Goal: Task Accomplishment & Management: Manage account settings

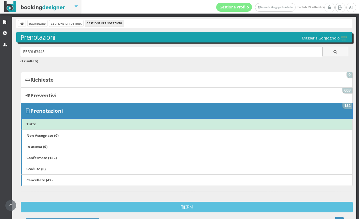
scroll to position [240, 0]
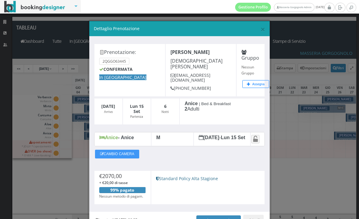
scroll to position [35, 0]
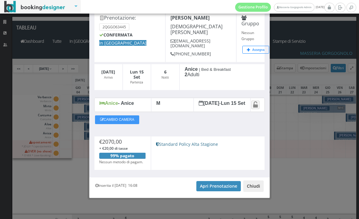
click at [246, 185] on button "Chiudi" at bounding box center [253, 185] width 20 height 11
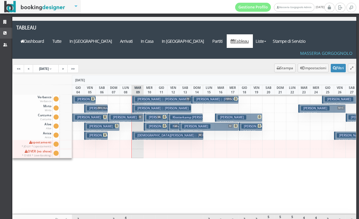
click at [9, 33] on link "CRM" at bounding box center [6, 33] width 12 height 11
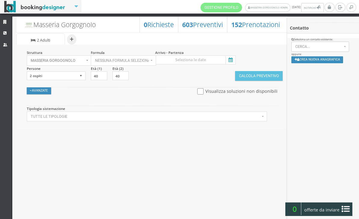
select select
click at [230, 59] on icon at bounding box center [230, 60] width 9 height 8
click at [230, 59] on input at bounding box center [195, 59] width 81 height 9
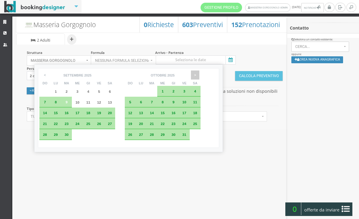
click at [199, 78] on span ">" at bounding box center [195, 74] width 8 height 9
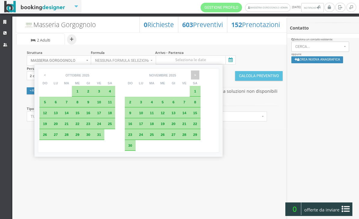
click at [199, 78] on span ">" at bounding box center [195, 74] width 8 height 9
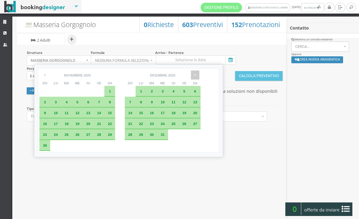
click at [199, 78] on span ">" at bounding box center [195, 74] width 8 height 9
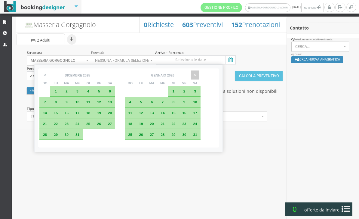
click at [199, 76] on span ">" at bounding box center [195, 74] width 8 height 9
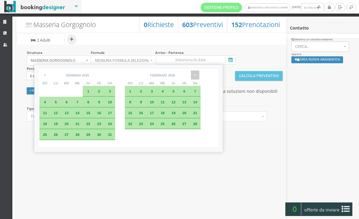
click at [199, 76] on span ">" at bounding box center [195, 74] width 8 height 9
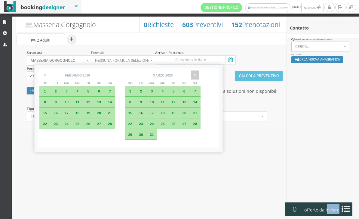
click at [199, 76] on span ">" at bounding box center [195, 74] width 8 height 9
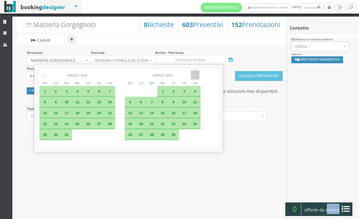
click at [199, 76] on span ">" at bounding box center [195, 74] width 8 height 9
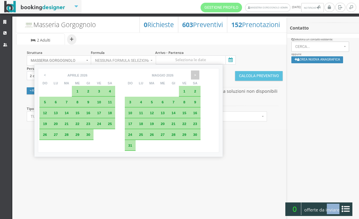
click at [199, 76] on span ">" at bounding box center [195, 74] width 8 height 9
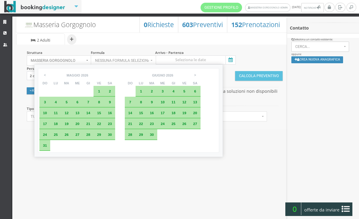
click at [131, 102] on span "7" at bounding box center [130, 102] width 2 height 4
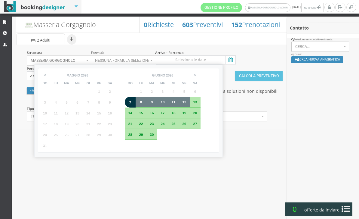
click at [186, 103] on span "12" at bounding box center [184, 102] width 4 height 4
type input "07 giu 2026 - 12 giu 2026"
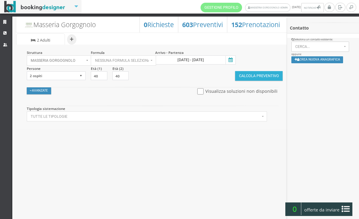
click at [249, 74] on button "Calcola Preventivo" at bounding box center [259, 76] width 48 height 10
select select
click at [230, 60] on icon at bounding box center [230, 60] width 9 height 8
click at [230, 60] on input at bounding box center [195, 59] width 81 height 9
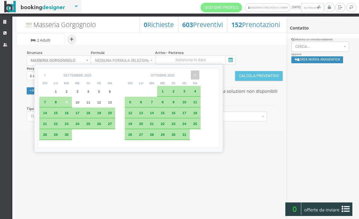
click at [199, 73] on span ">" at bounding box center [195, 74] width 8 height 9
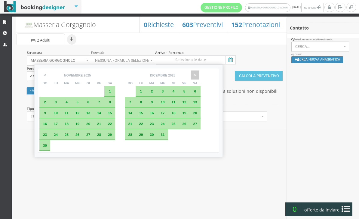
click at [199, 73] on span ">" at bounding box center [195, 74] width 8 height 9
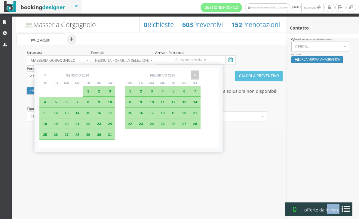
click at [199, 73] on span ">" at bounding box center [195, 74] width 8 height 9
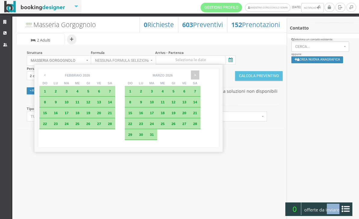
click at [199, 73] on span ">" at bounding box center [195, 74] width 8 height 9
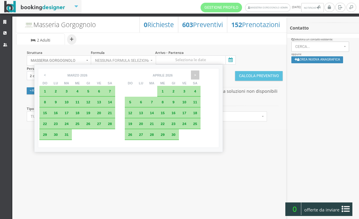
click at [199, 73] on span ">" at bounding box center [195, 74] width 8 height 9
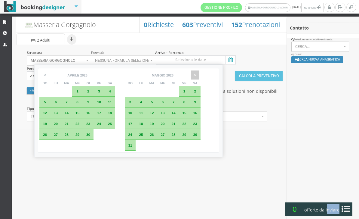
click at [199, 73] on span ">" at bounding box center [195, 74] width 8 height 9
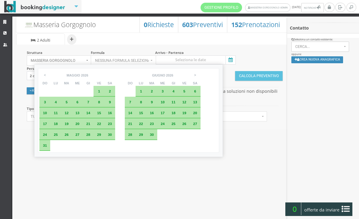
click at [131, 104] on span "7" at bounding box center [130, 102] width 2 height 4
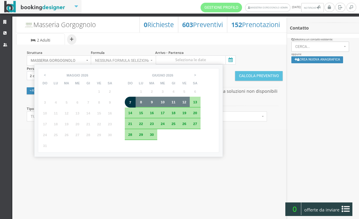
click at [186, 104] on span "12" at bounding box center [184, 102] width 4 height 4
type input "[DATE] - [DATE]"
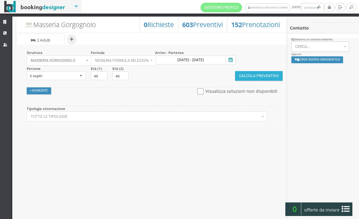
click at [261, 73] on button "Calcola Preventivo" at bounding box center [259, 76] width 48 height 10
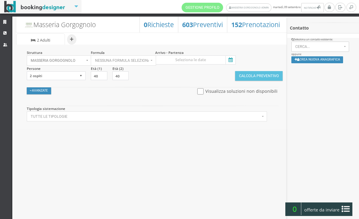
select select
click at [231, 62] on icon at bounding box center [230, 60] width 9 height 8
click at [231, 62] on input at bounding box center [195, 59] width 81 height 9
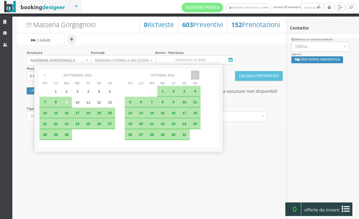
click at [199, 77] on span ">" at bounding box center [195, 74] width 8 height 9
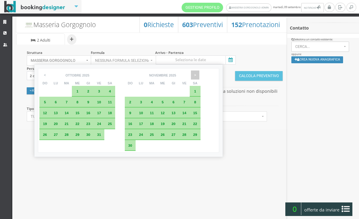
click at [199, 77] on span ">" at bounding box center [195, 74] width 8 height 9
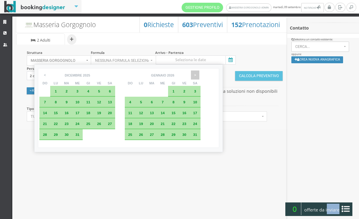
click at [199, 77] on span ">" at bounding box center [195, 74] width 8 height 9
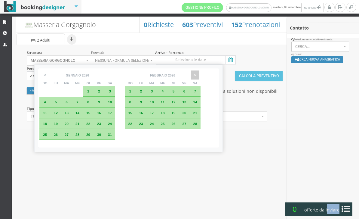
click at [199, 77] on span ">" at bounding box center [195, 74] width 8 height 9
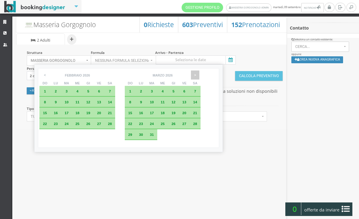
click at [199, 77] on span ">" at bounding box center [195, 74] width 8 height 9
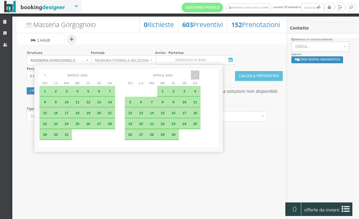
click at [199, 77] on span ">" at bounding box center [195, 74] width 8 height 9
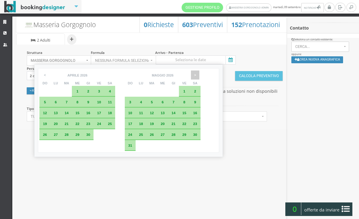
click at [199, 77] on span ">" at bounding box center [195, 74] width 8 height 9
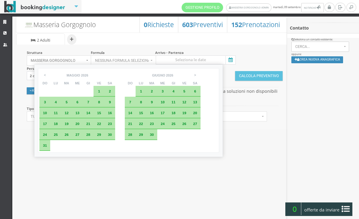
click at [133, 104] on div "7" at bounding box center [130, 102] width 5 height 4
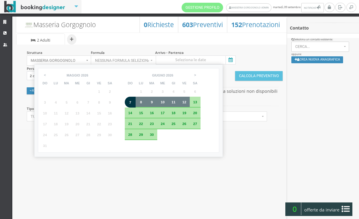
click at [186, 104] on span "12" at bounding box center [184, 102] width 4 height 4
type input "07 giu 2026 - 12 giu 2026"
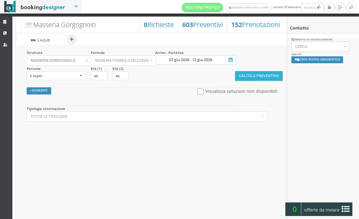
click at [256, 78] on button "Calcola Preventivo" at bounding box center [259, 76] width 48 height 10
select select
click at [234, 60] on icon at bounding box center [230, 60] width 9 height 8
click at [234, 60] on input at bounding box center [195, 59] width 81 height 9
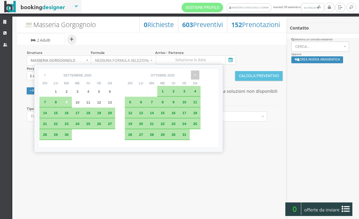
click at [199, 72] on span ">" at bounding box center [195, 74] width 8 height 9
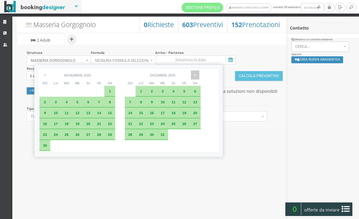
click at [199, 72] on span ">" at bounding box center [195, 74] width 8 height 9
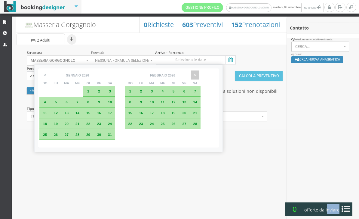
click at [199, 72] on span ">" at bounding box center [195, 74] width 8 height 9
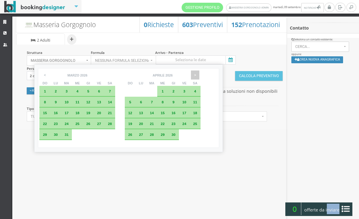
click at [199, 72] on span ">" at bounding box center [195, 74] width 8 height 9
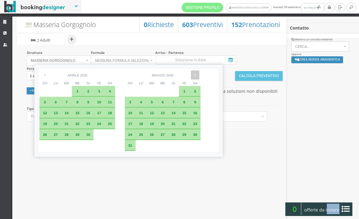
click at [199, 72] on span ">" at bounding box center [195, 74] width 8 height 9
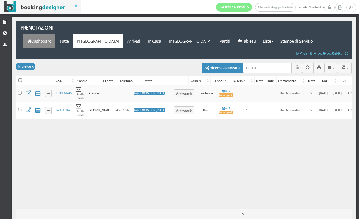
click at [55, 34] on link "Dashboard" at bounding box center [39, 41] width 32 height 14
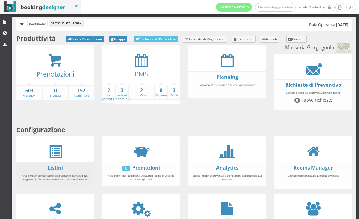
click at [43, 170] on strong "Listini" at bounding box center [55, 167] width 78 height 7
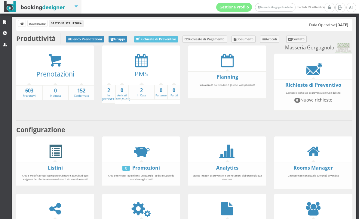
click at [58, 153] on span at bounding box center [55, 152] width 14 height 14
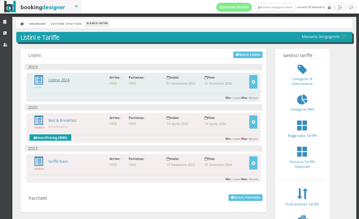
click at [64, 81] on link "Listino 2024" at bounding box center [58, 79] width 21 height 5
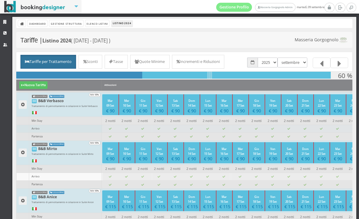
scroll to position [23, 0]
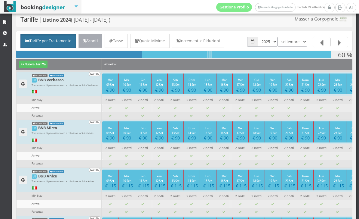
click at [102, 43] on link "Sconti" at bounding box center [91, 41] width 24 height 14
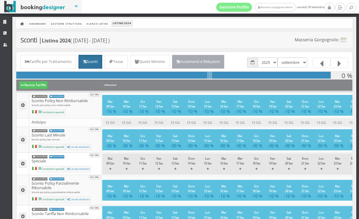
click at [225, 61] on link "Incrementi e Riduzioni" at bounding box center [198, 62] width 53 height 14
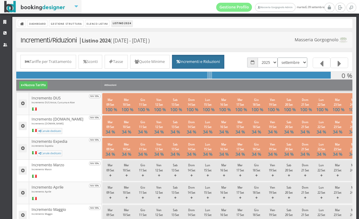
select select "1748728800"
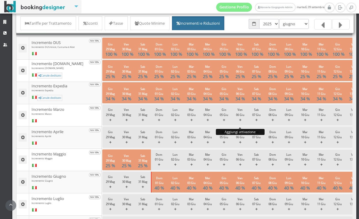
scroll to position [90, 0]
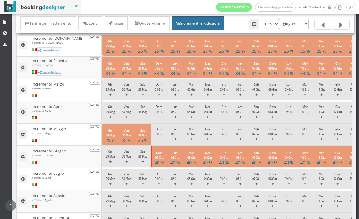
click at [275, 28] on select "2023 2024 2025 2026" at bounding box center [269, 24] width 20 height 10
select select "1767222000"
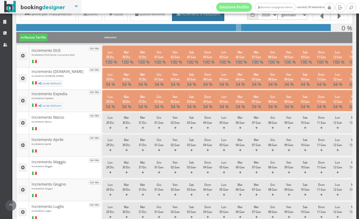
scroll to position [50, 0]
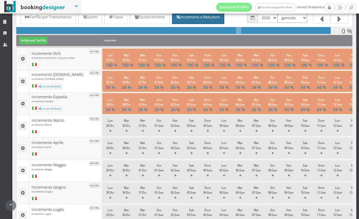
click at [294, 16] on select "gennaio febbraio marzo aprile maggio giugno luglio agosto settembre ottobre nov…" at bounding box center [293, 18] width 30 height 10
select select "1780264800"
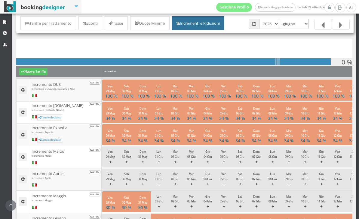
scroll to position [15, 0]
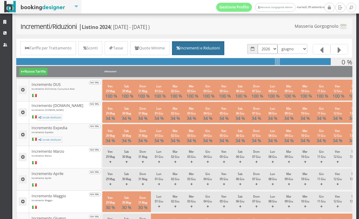
click at [275, 50] on select "2023 2024 2025 2026" at bounding box center [268, 49] width 20 height 10
click at [0, 0] on html "Gestione Profilo Masseria Gorgognolo Admin [DATE] Strutture CRM Utenti Dashboar…" at bounding box center [179, 109] width 359 height 219
click at [296, 49] on select "gennaio febbraio marzo aprile maggio giugno luglio agosto settembre ottobre nov…" at bounding box center [293, 49] width 30 height 10
click at [293, 53] on select "gennaio febbraio marzo aprile maggio giugno luglio agosto settembre ottobre nov…" at bounding box center [293, 49] width 30 height 10
click at [0, 0] on html "Gestione Profilo Masseria Gorgognolo Admin martedì, 09 settembre Strutture CRM …" at bounding box center [179, 109] width 359 height 219
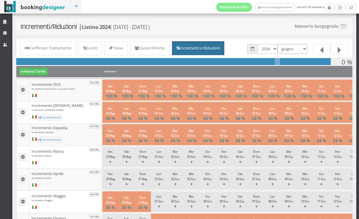
click at [293, 49] on select "gennaio febbraio marzo aprile maggio giugno luglio agosto settembre ottobre nov…" at bounding box center [293, 49] width 30 height 10
select select "1788213600"
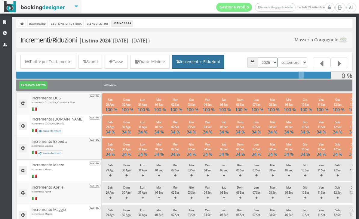
click at [266, 66] on select "2023 2024 2025 2026" at bounding box center [268, 62] width 20 height 10
select select "1735686000"
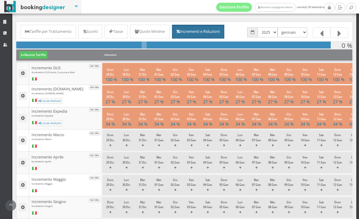
scroll to position [32, 0]
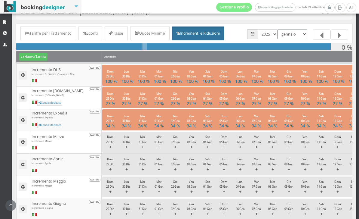
click at [289, 30] on select "gennaio febbraio marzo aprile maggio giugno luglio agosto settembre ottobre nov…" at bounding box center [293, 34] width 30 height 10
select select "1756677600"
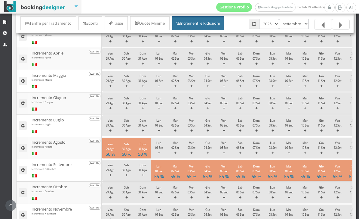
scroll to position [149, 0]
click at [276, 21] on select "2023 2024 2025 2026" at bounding box center [269, 24] width 20 height 10
select select "1767222000"
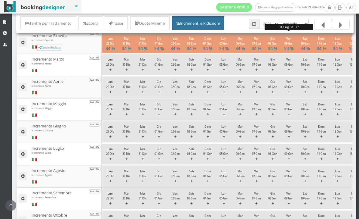
scroll to position [42, 0]
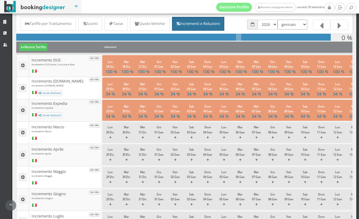
click at [294, 21] on select "gennaio febbraio marzo aprile maggio giugno luglio agosto settembre ottobre nov…" at bounding box center [293, 25] width 30 height 10
select select "1788213600"
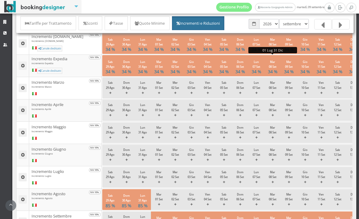
scroll to position [81, 0]
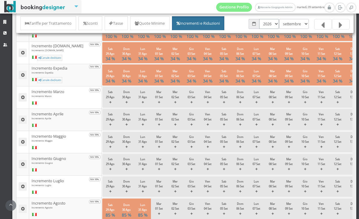
click at [270, 25] on select "2023 2024 2025 2026" at bounding box center [269, 24] width 20 height 10
click at [0, 0] on html "Gestione Profilo Masseria Gorgognolo Admin [DATE] Strutture CRM Utenti Dashboar…" at bounding box center [179, 109] width 359 height 219
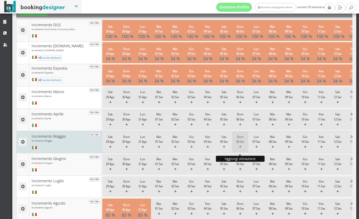
scroll to position [23, 0]
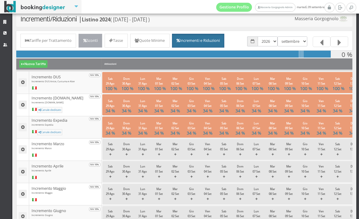
click at [102, 39] on link "Sconti" at bounding box center [91, 41] width 24 height 14
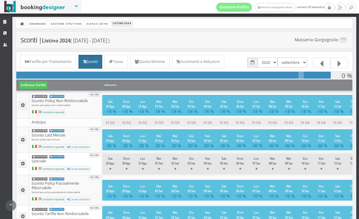
scroll to position [35, 0]
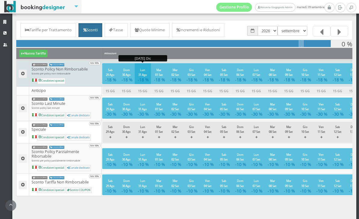
click at [143, 82] on h4 "-18 %" at bounding box center [143, 79] width 10 height 5
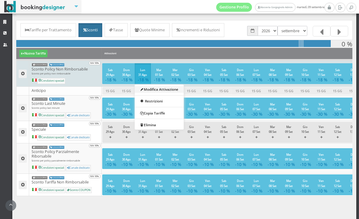
click at [152, 93] on link "Modifica Attivazione" at bounding box center [159, 89] width 49 height 7
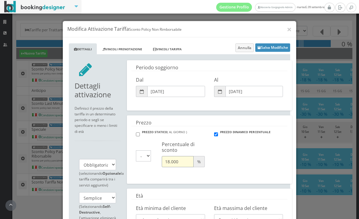
click at [170, 161] on input "18.000" at bounding box center [178, 161] width 32 height 11
type input "10.000"
click at [229, 166] on div "PREZZO STATICO ( AL GIORNO ) PREZZO DINAMICO PERCENTUALE Prezzo fisso € 0. 000 …" at bounding box center [209, 151] width 156 height 45
click at [271, 48] on button "Salva Modifiche" at bounding box center [272, 47] width 35 height 8
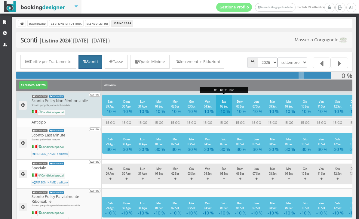
click at [216, 105] on button "Sab 05 Set -10 %" at bounding box center [224, 105] width 16 height 21
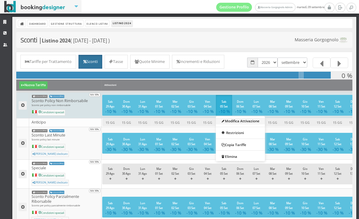
click at [235, 122] on link "Modifica Attivazione" at bounding box center [240, 121] width 49 height 7
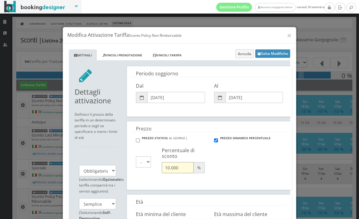
click at [170, 161] on input "10.000" at bounding box center [178, 161] width 32 height 11
type input "12.000"
click at [280, 46] on button "Salva Modifiche" at bounding box center [272, 47] width 35 height 8
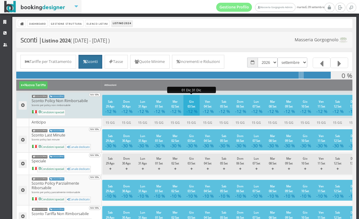
click at [191, 112] on h4 "-12 %" at bounding box center [192, 111] width 10 height 5
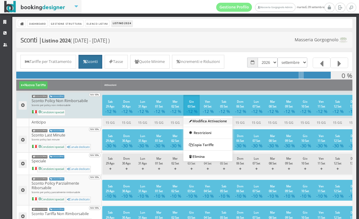
click at [200, 123] on link "Modifica Attivazione" at bounding box center [208, 121] width 49 height 7
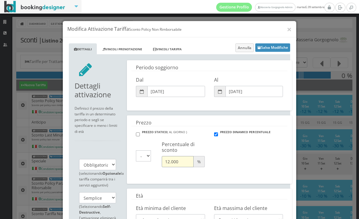
click at [170, 164] on input "12.000" at bounding box center [178, 161] width 32 height 11
type input "15.000"
click at [279, 46] on button "Salva Modifiche" at bounding box center [272, 47] width 35 height 8
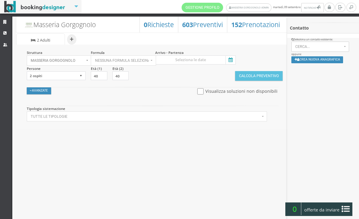
select select
click at [232, 63] on icon at bounding box center [230, 60] width 9 height 8
click at [232, 63] on input at bounding box center [195, 59] width 81 height 9
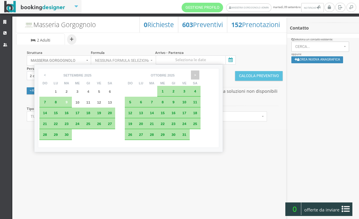
click at [199, 76] on span ">" at bounding box center [195, 74] width 8 height 9
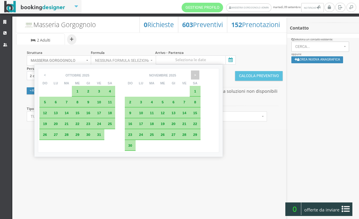
click at [199, 74] on span ">" at bounding box center [195, 74] width 8 height 9
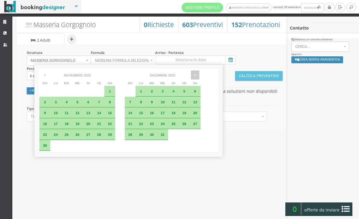
click at [199, 77] on span ">" at bounding box center [195, 74] width 8 height 9
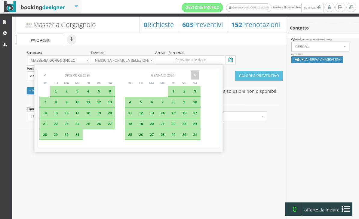
click at [199, 75] on span ">" at bounding box center [195, 74] width 8 height 9
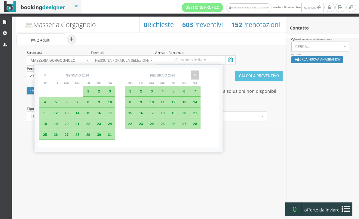
click at [199, 74] on span ">" at bounding box center [195, 74] width 8 height 9
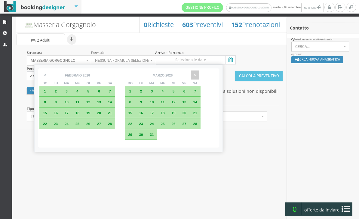
click at [199, 75] on span ">" at bounding box center [195, 74] width 8 height 9
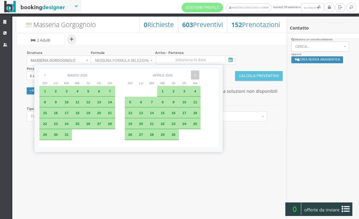
click at [199, 75] on span ">" at bounding box center [195, 74] width 8 height 9
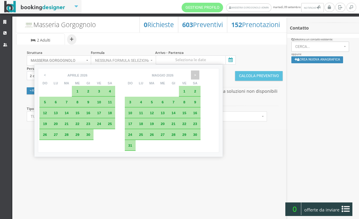
click at [199, 75] on span ">" at bounding box center [195, 74] width 8 height 9
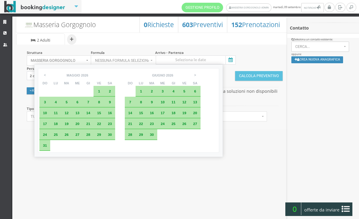
click at [133, 103] on div "7" at bounding box center [130, 102] width 5 height 4
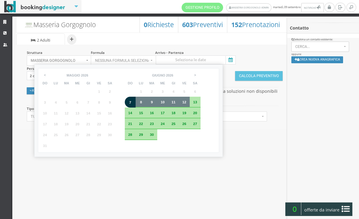
click at [186, 104] on span "12" at bounding box center [184, 102] width 4 height 4
type input "07 giu 2026 - 12 giu 2026"
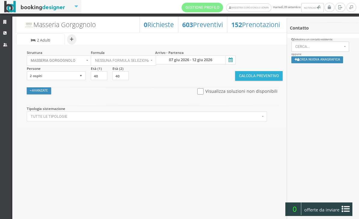
click at [255, 79] on button "Calcola Preventivo" at bounding box center [259, 76] width 48 height 10
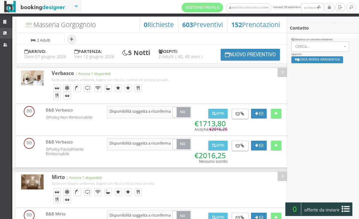
click at [9, 35] on link "CRM" at bounding box center [6, 33] width 12 height 11
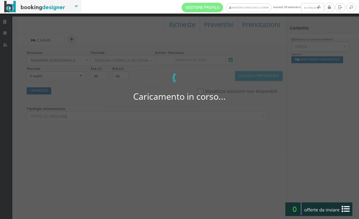
select select
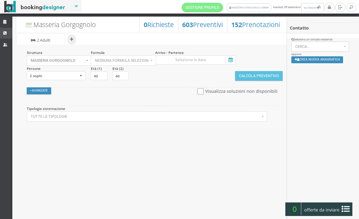
click at [7, 33] on icon at bounding box center [5, 33] width 5 height 4
select select
click at [6, 18] on link "Strutture" at bounding box center [6, 22] width 12 height 11
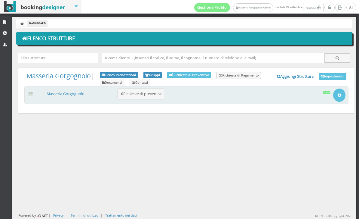
click at [81, 88] on div "Masseria Gorgognolo 0 Richieste di preventivo Apri Setup e Impostazioni Attiva" at bounding box center [186, 95] width 324 height 18
click at [82, 96] on link "Masseria Gorgognolo" at bounding box center [66, 93] width 38 height 5
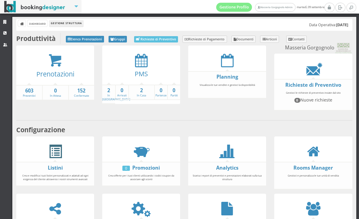
click at [53, 158] on span at bounding box center [55, 152] width 14 height 14
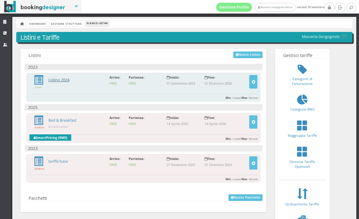
click at [62, 78] on link "Listino 2024" at bounding box center [58, 79] width 21 height 5
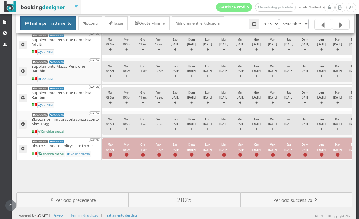
scroll to position [543, 0]
click at [276, 25] on select "2023 2024 2025 2026" at bounding box center [269, 24] width 20 height 10
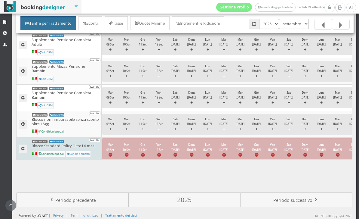
click at [224, 151] on small "[DATE]" at bounding box center [224, 147] width 9 height 9
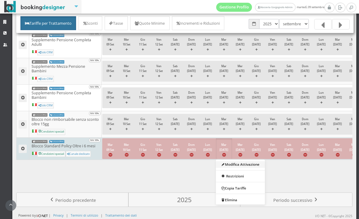
click at [252, 168] on link "Modifica Attivazione" at bounding box center [240, 164] width 49 height 7
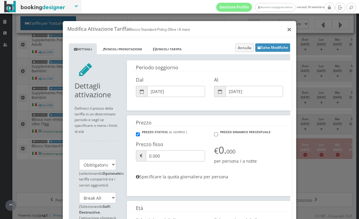
click at [289, 28] on button "×" at bounding box center [289, 29] width 5 height 8
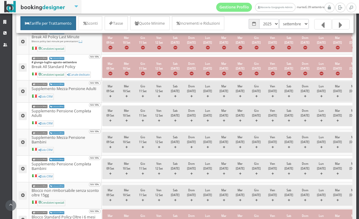
scroll to position [446, 0]
click at [271, 24] on select "2023 2024 2025 2026" at bounding box center [269, 24] width 20 height 10
select select "1767222000"
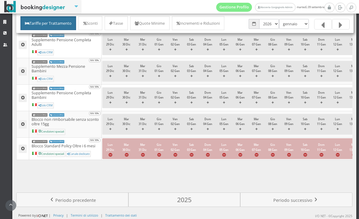
scroll to position [569, 0]
click at [299, 23] on select "gennaio febbraio marzo aprile maggio giugno luglio agosto settembre ottobre nov…" at bounding box center [294, 24] width 30 height 10
select select "1780264800"
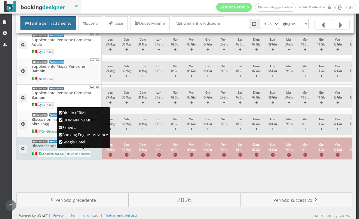
click at [91, 157] on div "Canale dedicato" at bounding box center [78, 154] width 25 height 6
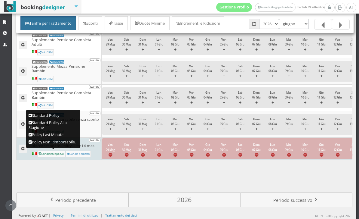
click at [60, 157] on div "Condizioni speciali" at bounding box center [51, 154] width 28 height 6
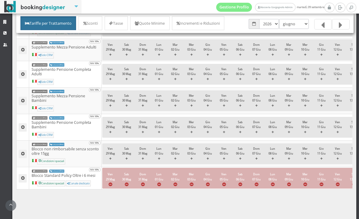
scroll to position [496, 0]
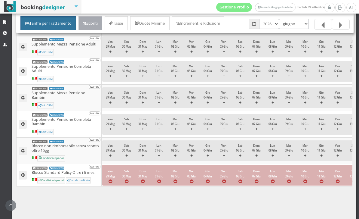
click at [101, 21] on link "Sconti" at bounding box center [91, 23] width 24 height 14
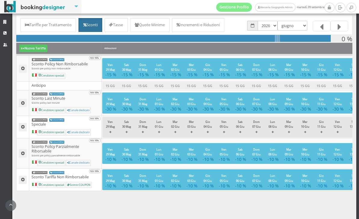
scroll to position [39, 0]
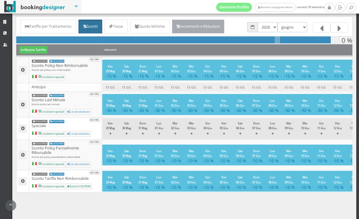
click at [225, 26] on link "Incrementi e Riduzioni" at bounding box center [198, 27] width 53 height 14
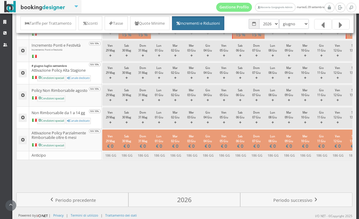
scroll to position [436, 0]
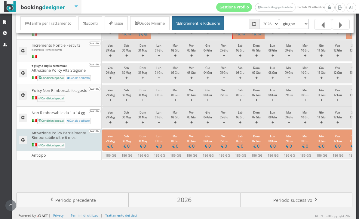
click at [196, 136] on small "Mer 03 Giu" at bounding box center [191, 138] width 8 height 9
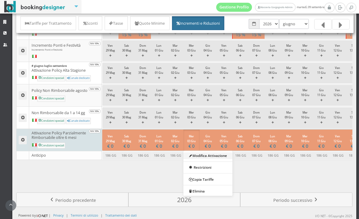
click at [216, 155] on link "Modifica Attivazione" at bounding box center [208, 155] width 49 height 7
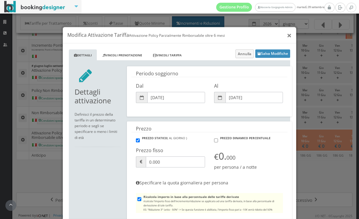
click at [290, 28] on button "×" at bounding box center [289, 29] width 5 height 8
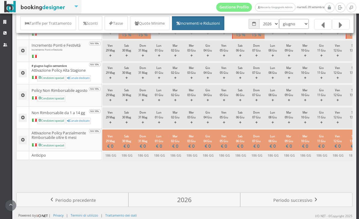
click at [298, 24] on select "gennaio febbraio marzo aprile maggio giugno luglio agosto settembre ottobre nov…" at bounding box center [294, 24] width 30 height 10
select select "1782856800"
